Goal: Information Seeking & Learning: Learn about a topic

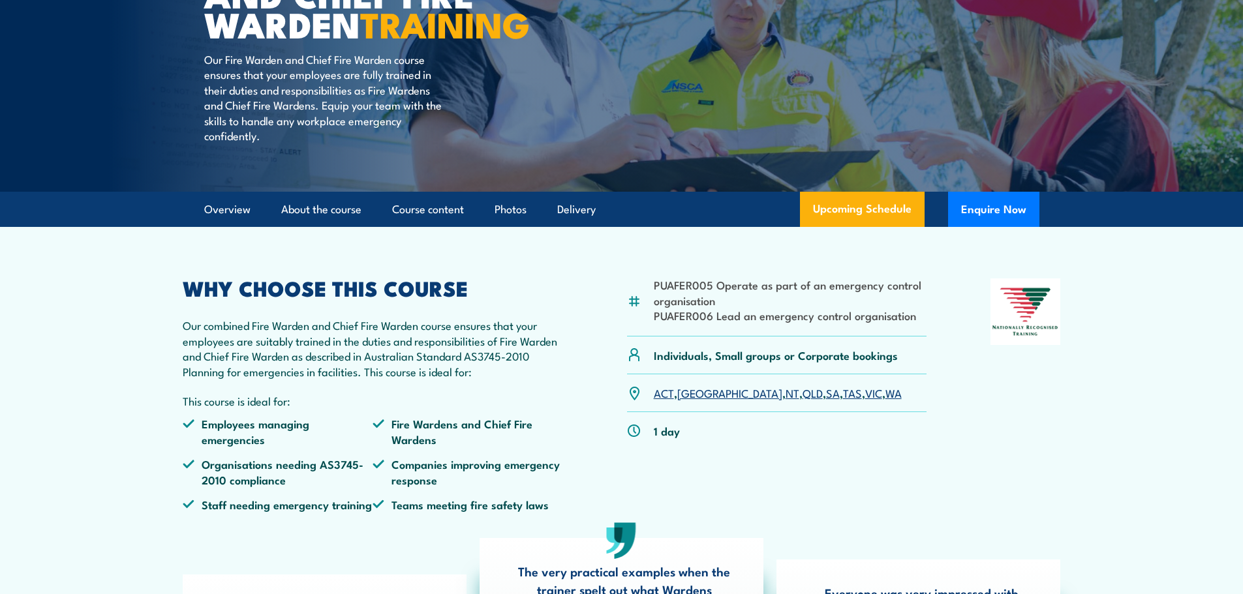
click at [688, 401] on link "[GEOGRAPHIC_DATA]" at bounding box center [729, 393] width 105 height 16
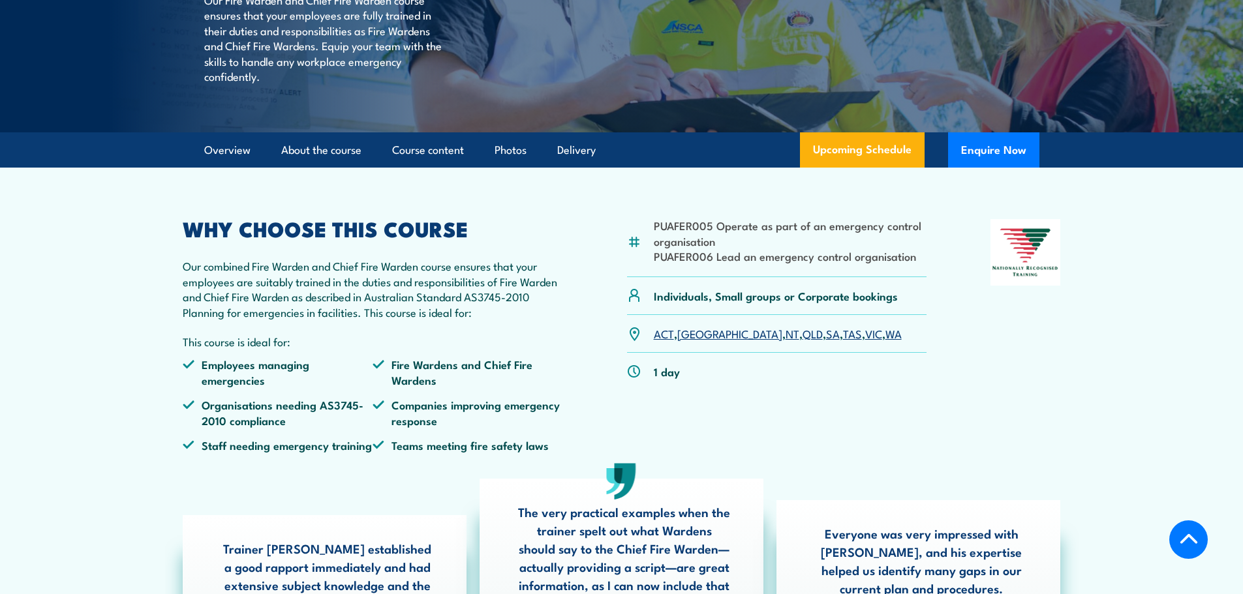
scroll to position [223, 0]
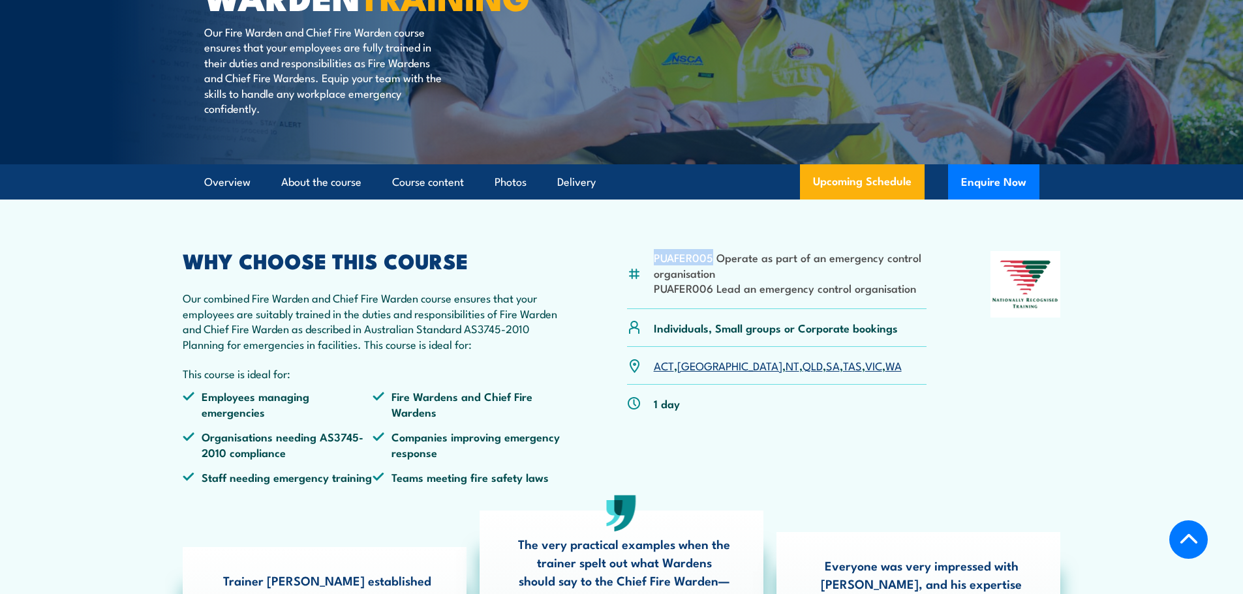
drag, startPoint x: 711, startPoint y: 287, endPoint x: 656, endPoint y: 290, distance: 54.9
click at [656, 281] on li "PUAFER005 Operate as part of an emergency control organisation" at bounding box center [790, 265] width 273 height 31
copy li "PUAFER005"
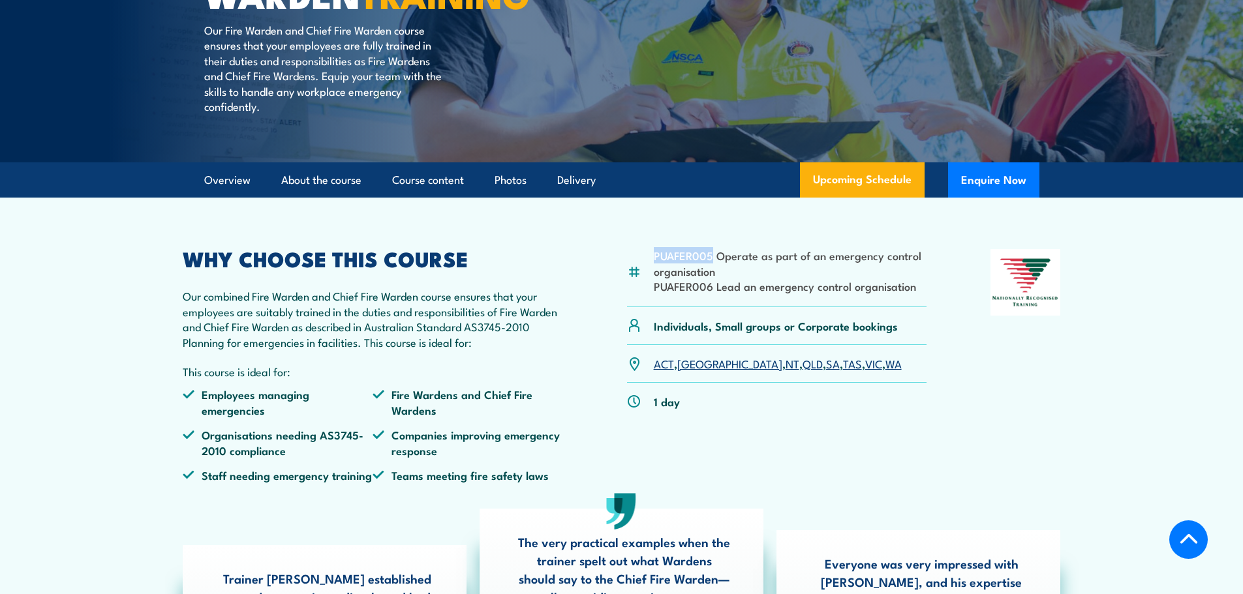
scroll to position [261, 0]
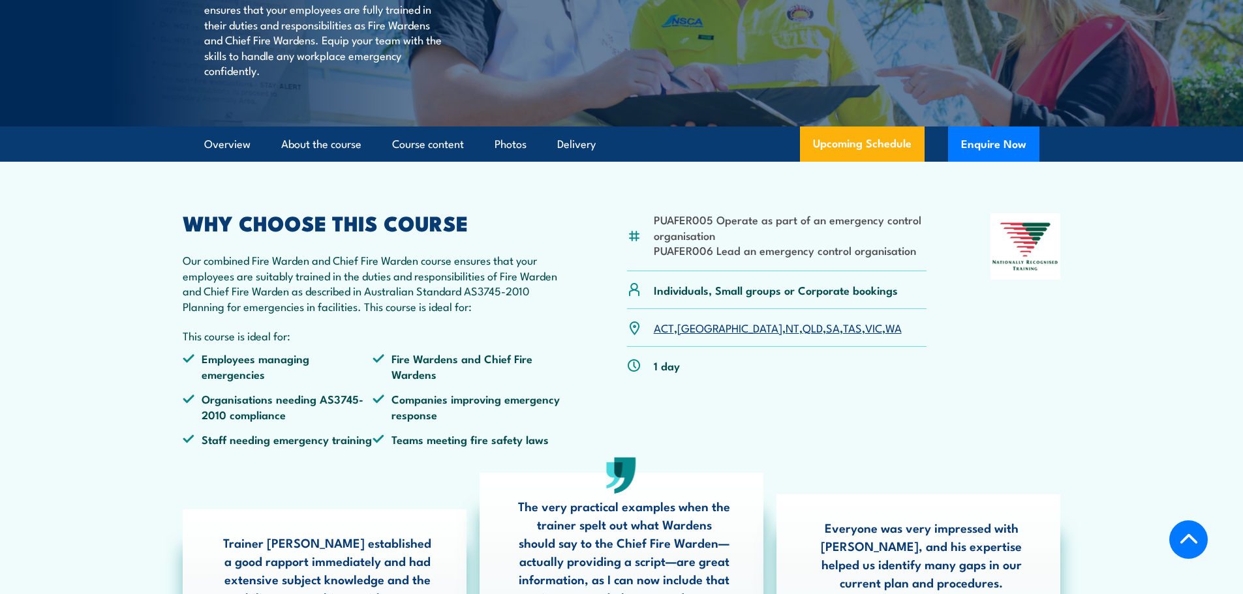
drag, startPoint x: 753, startPoint y: 270, endPoint x: 747, endPoint y: 271, distance: 6.6
click at [749, 243] on li "PUAFER005 Operate as part of an emergency control organisation" at bounding box center [790, 227] width 273 height 31
drag, startPoint x: 715, startPoint y: 267, endPoint x: 718, endPoint y: 247, distance: 20.5
click at [718, 243] on li "PUAFER005 Operate as part of an emergency control organisation" at bounding box center [790, 227] width 273 height 31
copy li "Operate as part of an emergency control organisation"
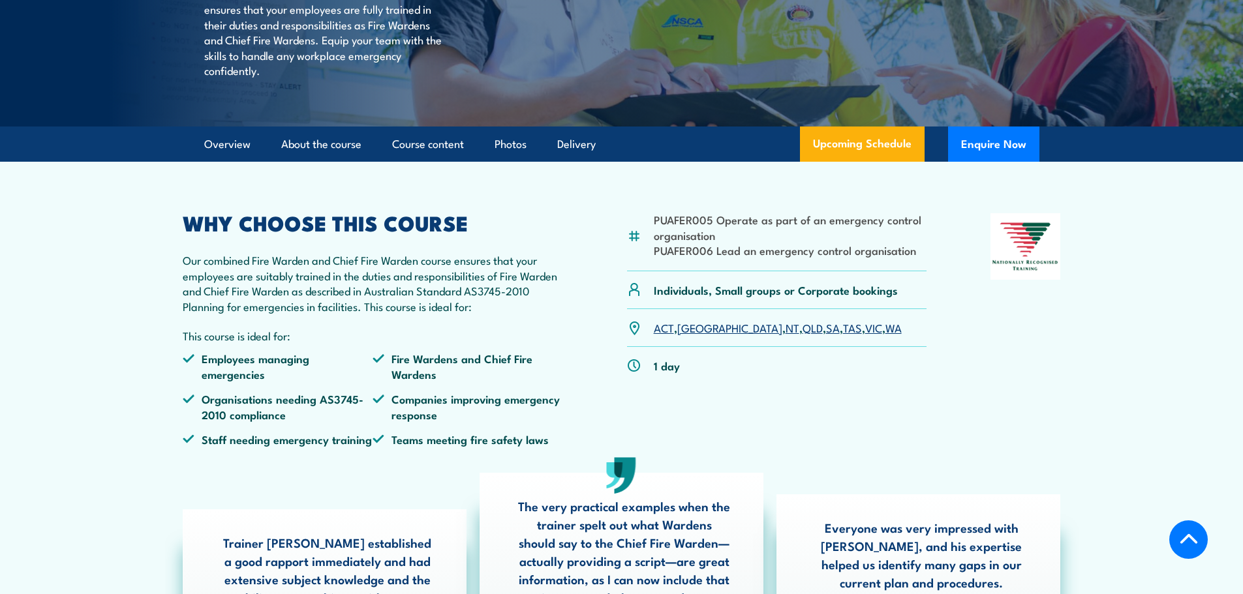
click at [717, 258] on li "PUAFER006 Lead an emergency control organisation" at bounding box center [790, 250] width 273 height 15
drag, startPoint x: 716, startPoint y: 281, endPoint x: 889, endPoint y: 274, distance: 173.0
click at [915, 258] on li "PUAFER006 Lead an emergency control organisation" at bounding box center [790, 250] width 273 height 15
copy li "Lead an emergency control organisation"
click at [731, 243] on li "PUAFER005 Operate as part of an emergency control organisation" at bounding box center [790, 227] width 273 height 31
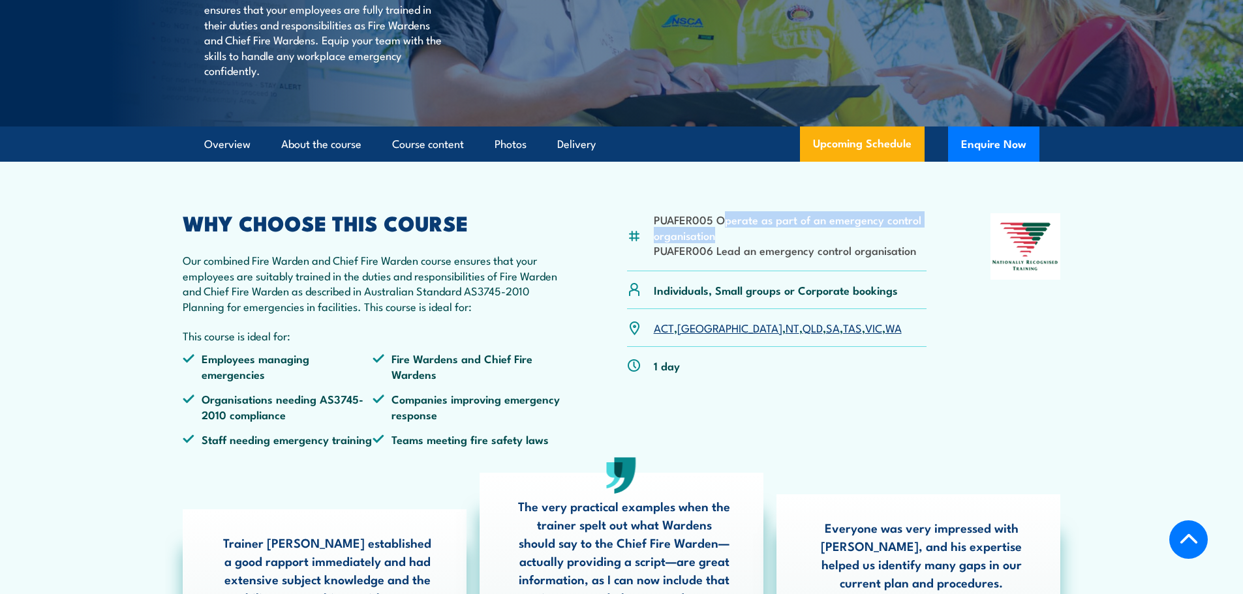
drag, startPoint x: 720, startPoint y: 249, endPoint x: 883, endPoint y: 261, distance: 162.9
click at [883, 243] on li "PUAFER005 Operate as part of an emergency control organisation" at bounding box center [790, 227] width 273 height 31
click at [746, 243] on li "PUAFER005 Operate as part of an emergency control organisation" at bounding box center [790, 227] width 273 height 31
drag, startPoint x: 719, startPoint y: 272, endPoint x: 715, endPoint y: 253, distance: 19.3
click at [715, 243] on li "PUAFER005 Operate as part of an emergency control organisation" at bounding box center [790, 227] width 273 height 31
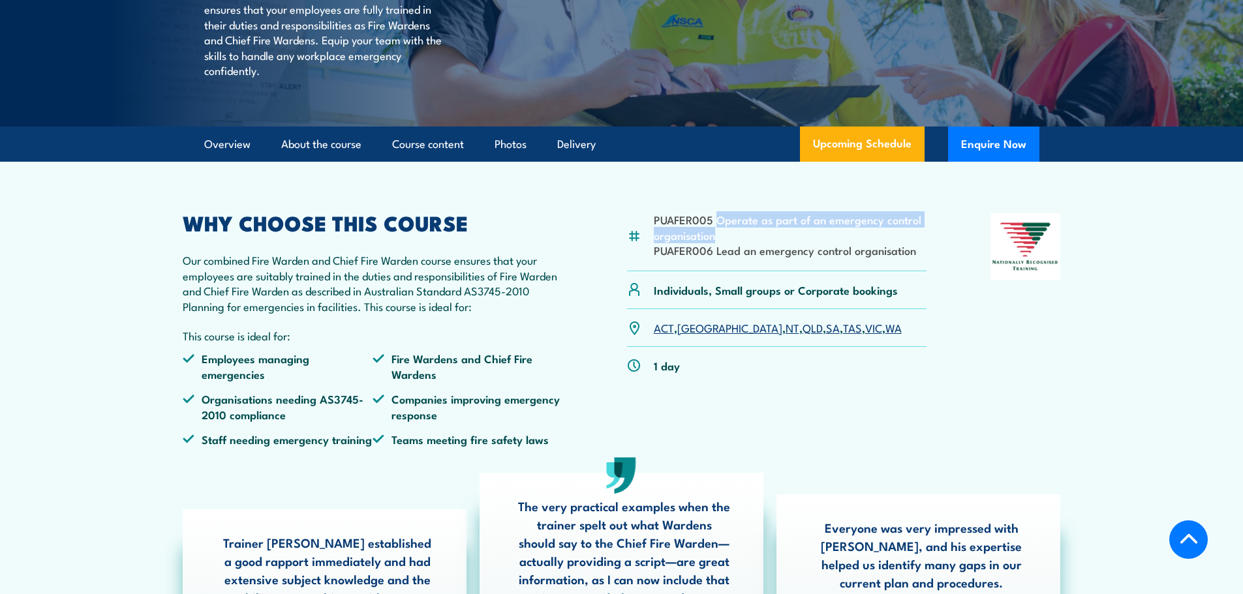
copy li "Operate as part of an emergency control organisation"
